Goal: Task Accomplishment & Management: Use online tool/utility

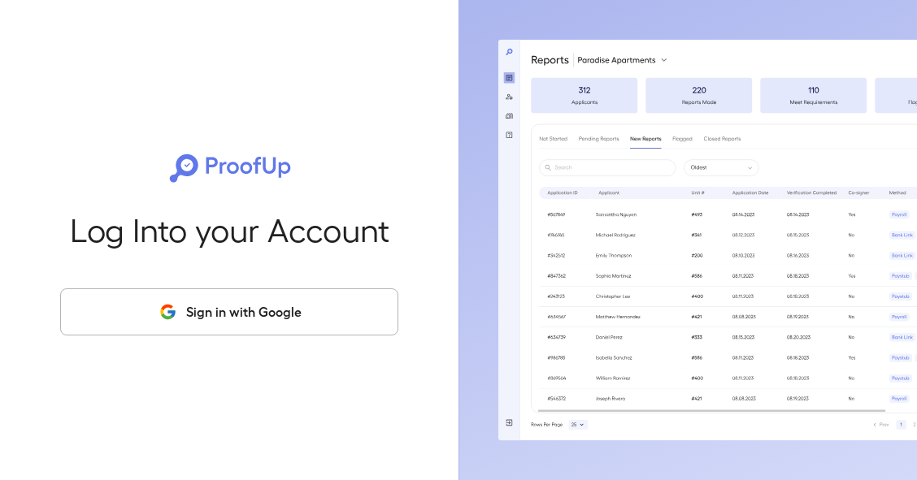
click at [223, 306] on button "Sign in with Google" at bounding box center [229, 312] width 338 height 47
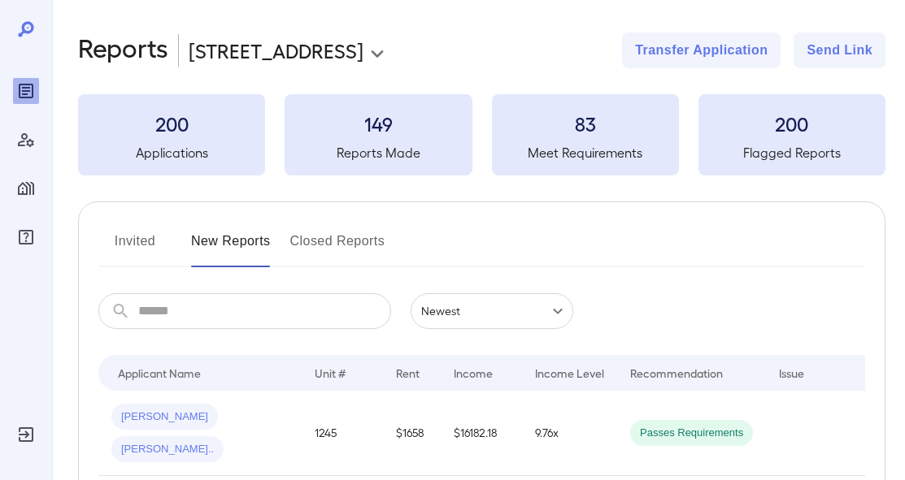
click at [121, 238] on button "Invited" at bounding box center [134, 247] width 73 height 39
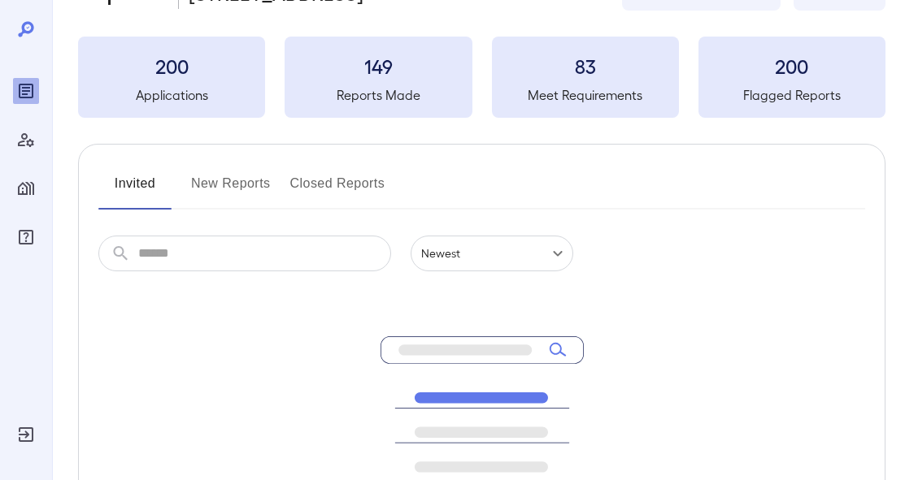
scroll to position [59, 0]
click at [241, 190] on button "New Reports" at bounding box center [231, 189] width 80 height 39
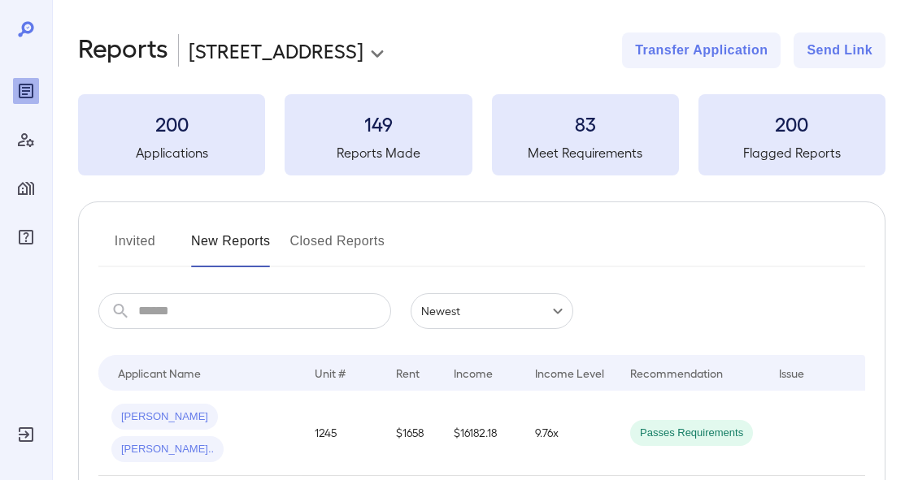
click at [352, 237] on button "Closed Reports" at bounding box center [337, 247] width 95 height 39
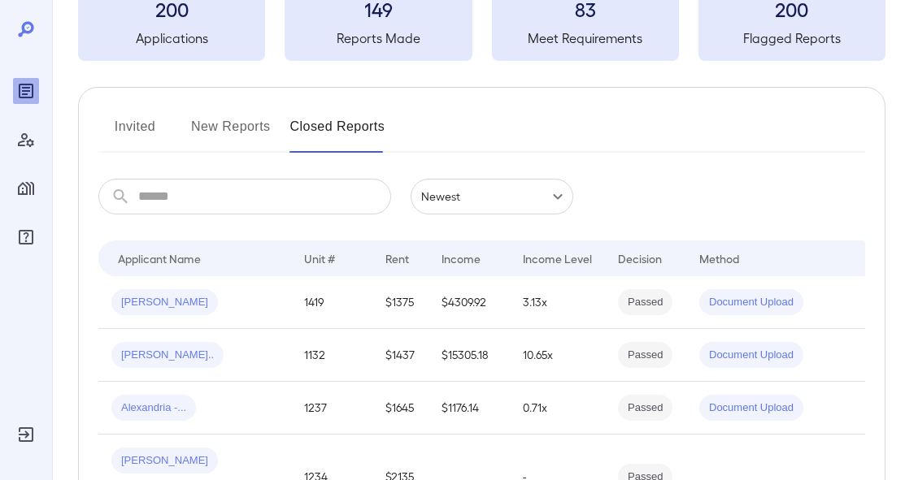
scroll to position [111, 0]
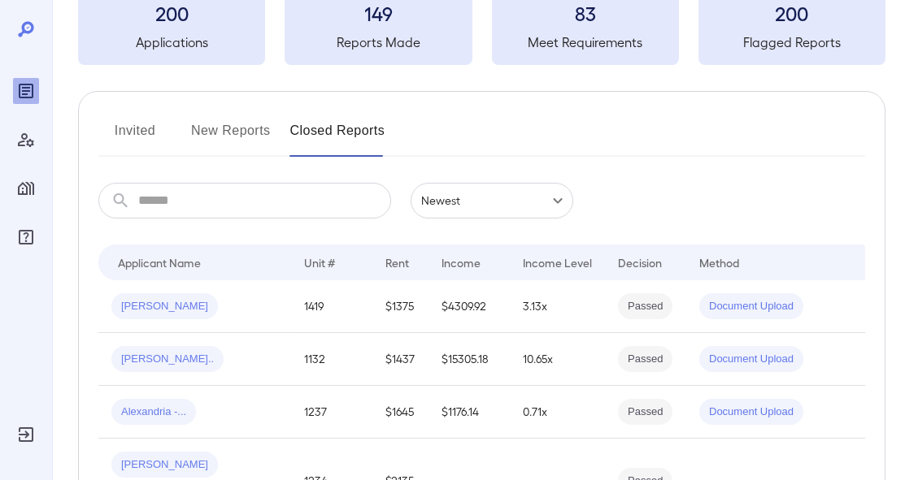
click at [233, 140] on button "New Reports" at bounding box center [231, 137] width 80 height 39
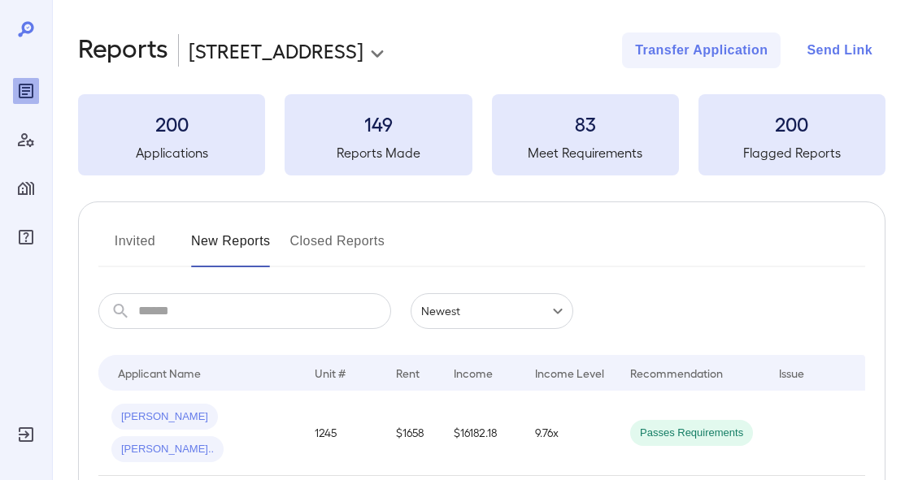
click at [837, 60] on button "Send Link" at bounding box center [839, 51] width 92 height 36
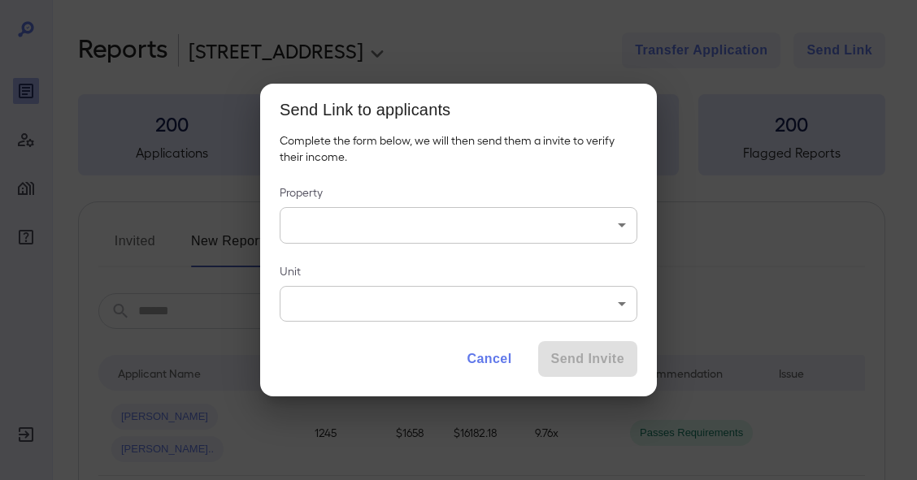
click at [387, 222] on body "**********" at bounding box center [458, 240] width 917 height 480
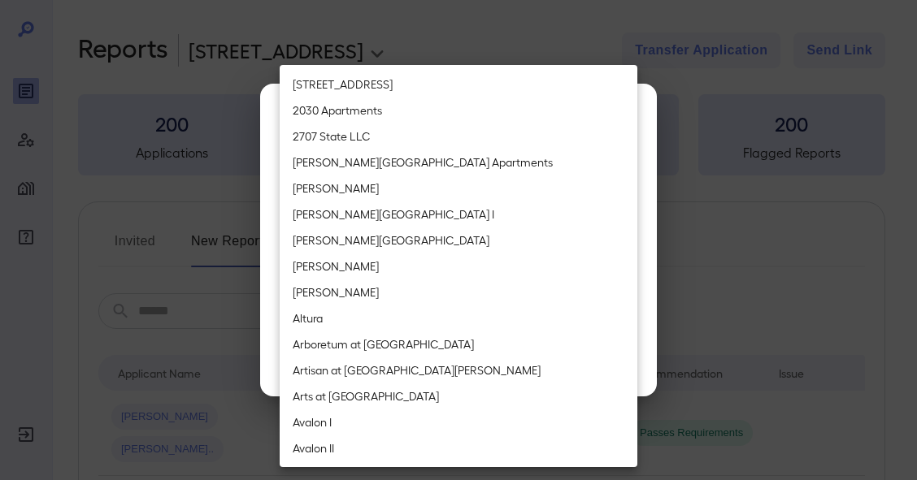
click at [704, 92] on div at bounding box center [458, 240] width 917 height 480
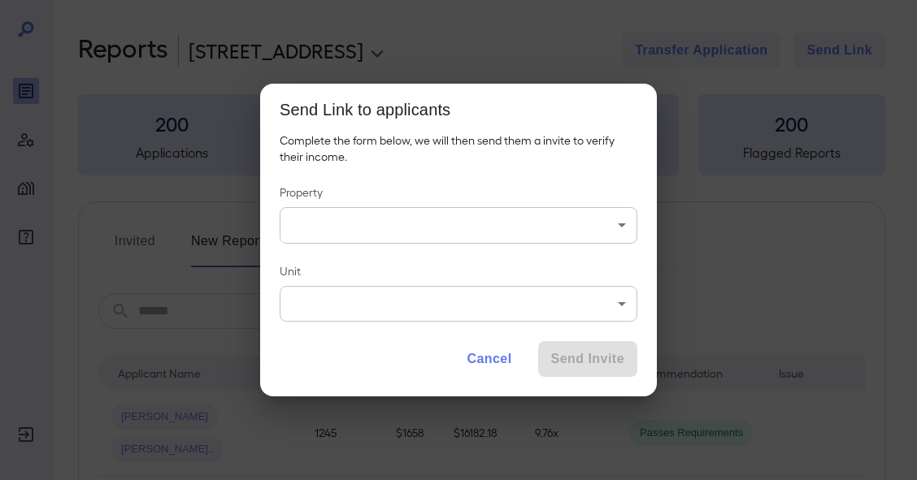
click at [493, 351] on button "Cancel" at bounding box center [489, 359] width 71 height 36
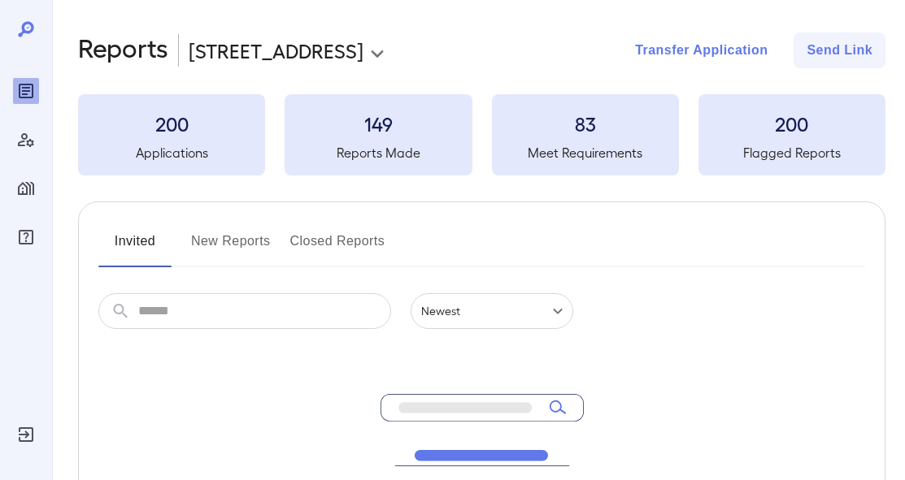
click at [684, 50] on button "Transfer Application" at bounding box center [701, 51] width 159 height 36
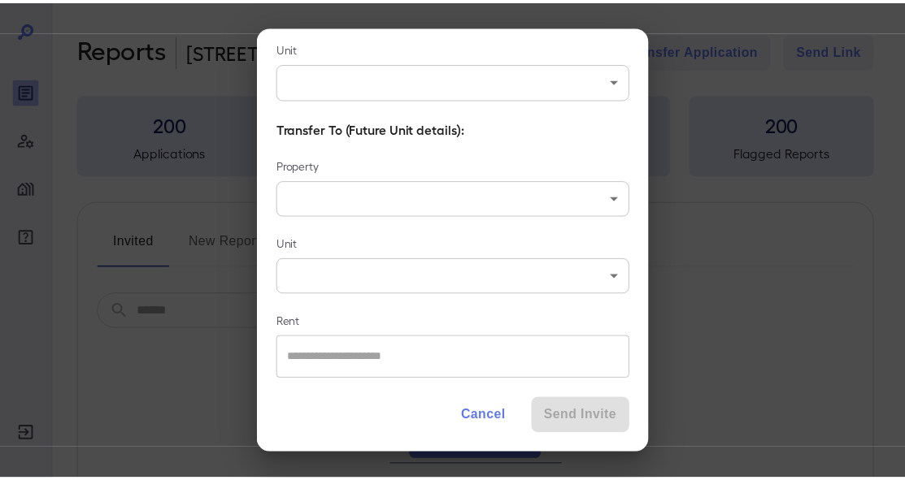
scroll to position [204, 0]
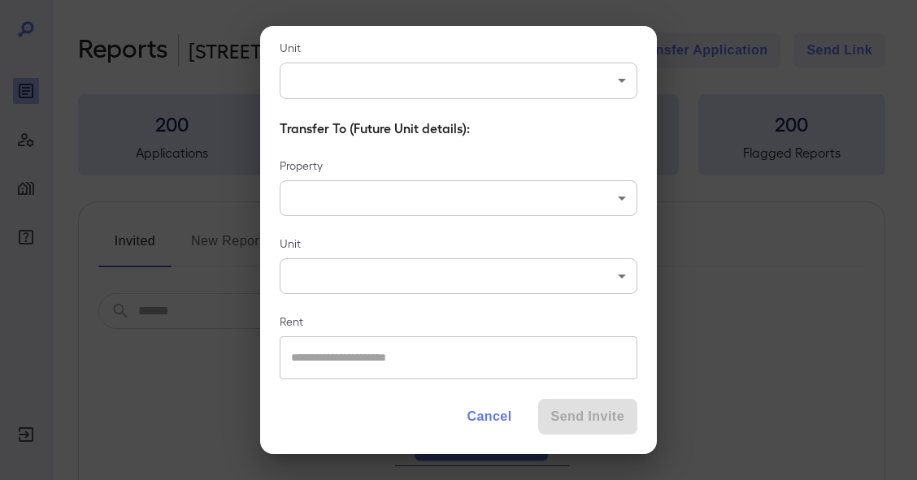
click at [170, 181] on div "Transfer Application Complete the transfer verification application, we will th…" at bounding box center [458, 240] width 917 height 480
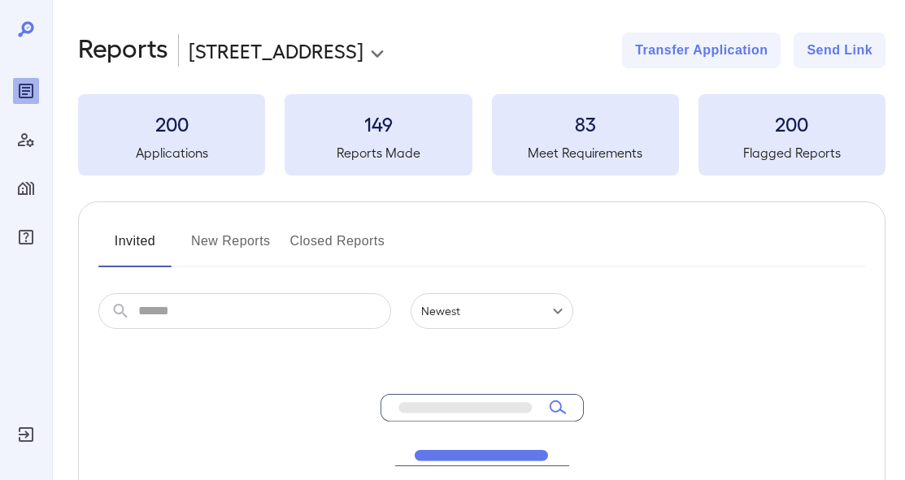
click at [241, 249] on button "New Reports" at bounding box center [231, 247] width 80 height 39
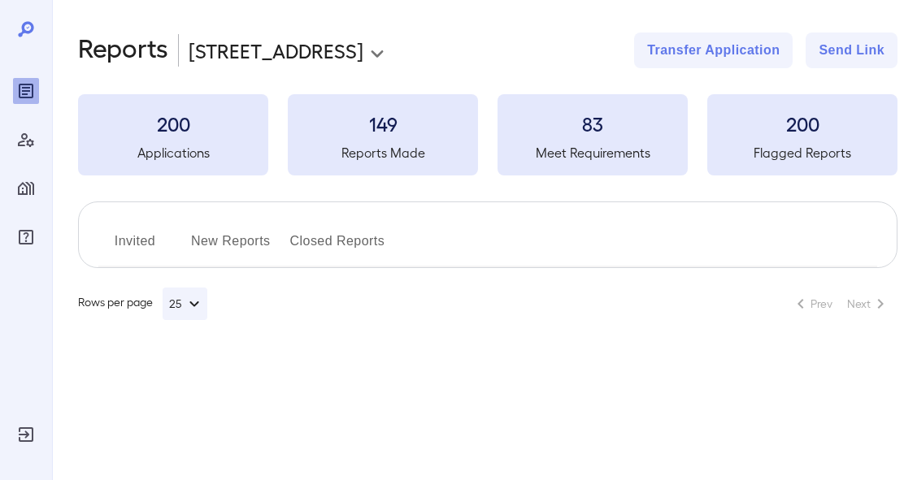
click at [242, 226] on div "Invited New Reports Closed Reports" at bounding box center [487, 235] width 819 height 67
click at [237, 238] on button "New Reports" at bounding box center [231, 247] width 80 height 39
click at [111, 240] on button "Invited" at bounding box center [134, 247] width 73 height 39
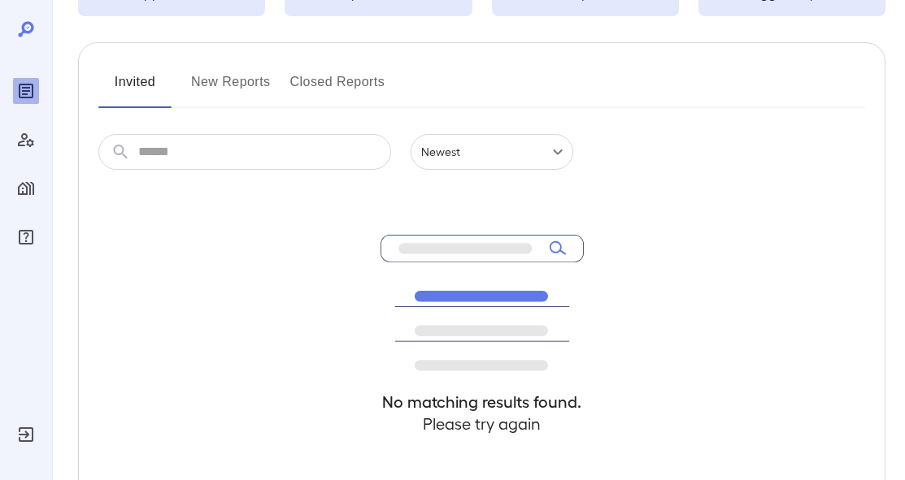
scroll to position [154, 0]
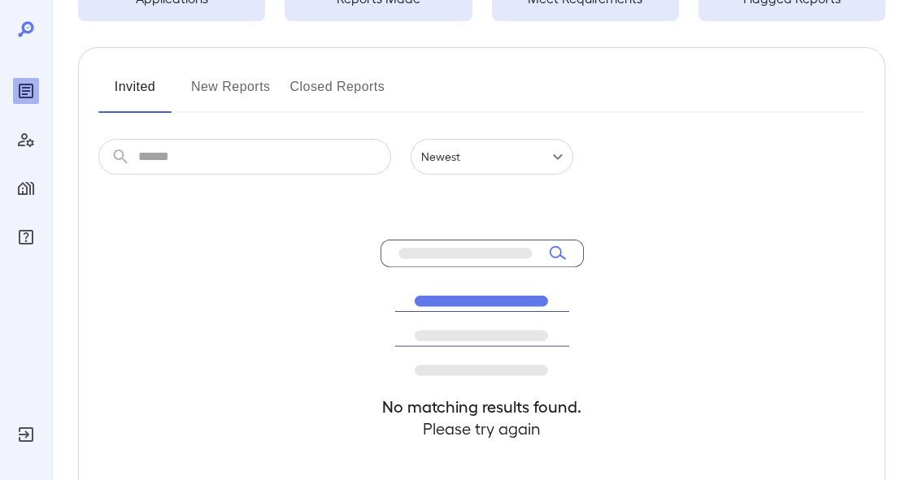
click at [237, 96] on button "New Reports" at bounding box center [231, 93] width 80 height 39
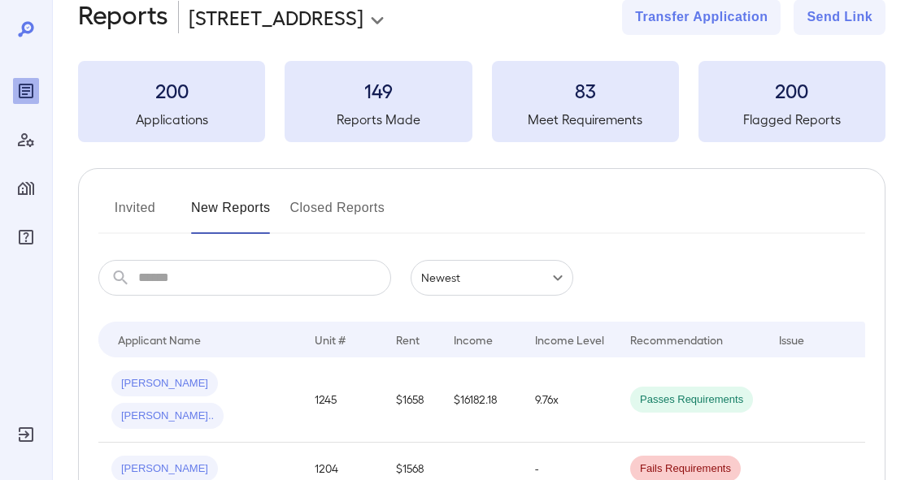
scroll to position [24, 0]
